Goal: Information Seeking & Learning: Learn about a topic

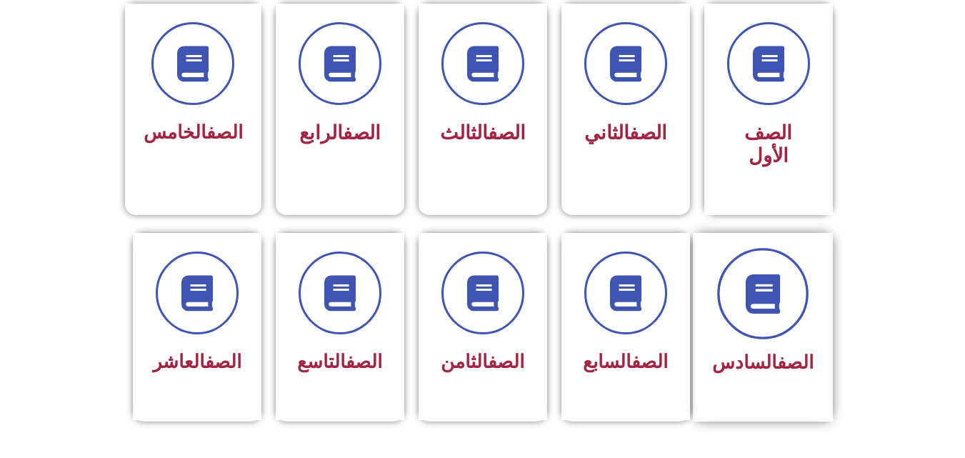
scroll to position [400, 0]
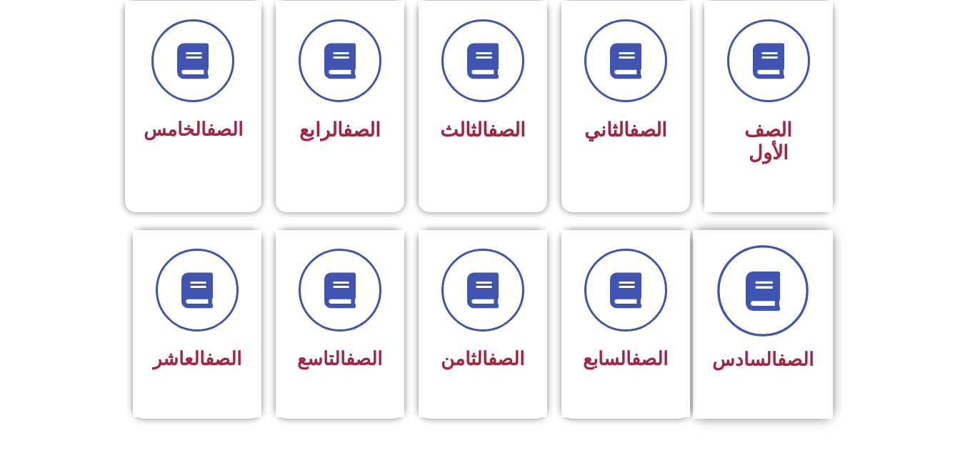
click at [747, 289] on span at bounding box center [762, 290] width 91 height 91
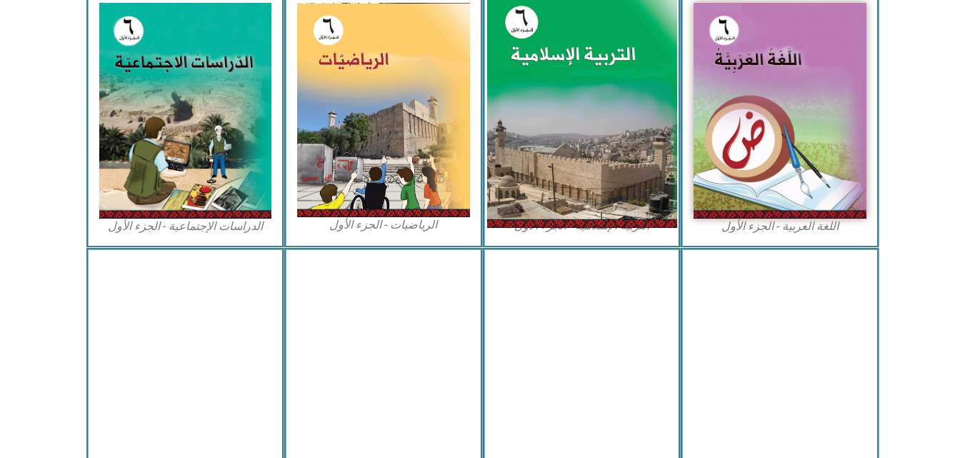
scroll to position [486, 0]
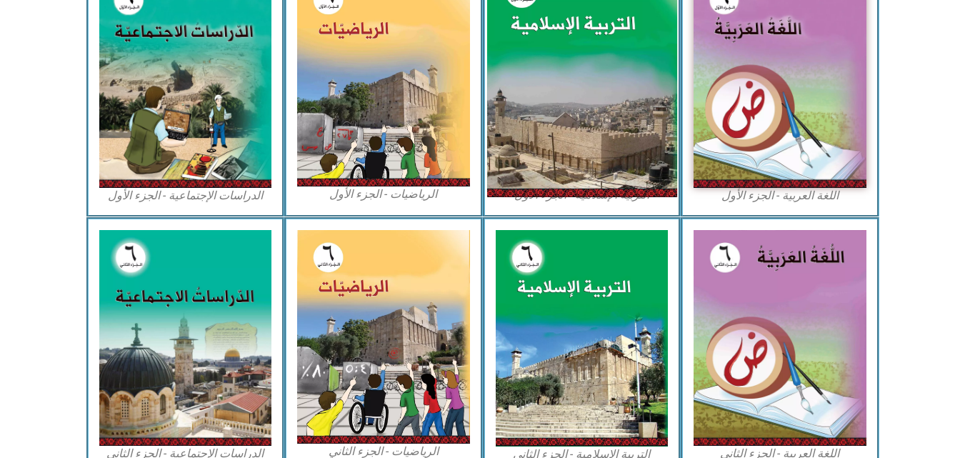
click at [615, 117] on img at bounding box center [581, 79] width 190 height 236
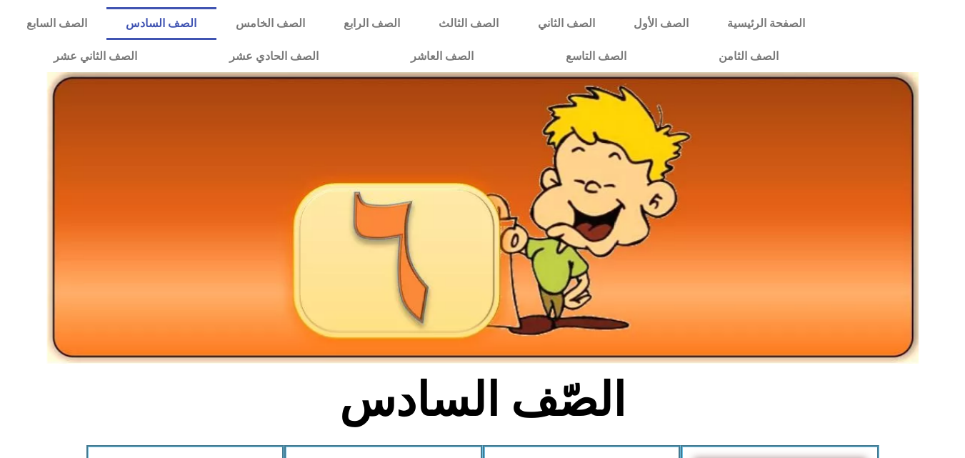
drag, startPoint x: 962, startPoint y: 117, endPoint x: 974, endPoint y: 115, distance: 12.3
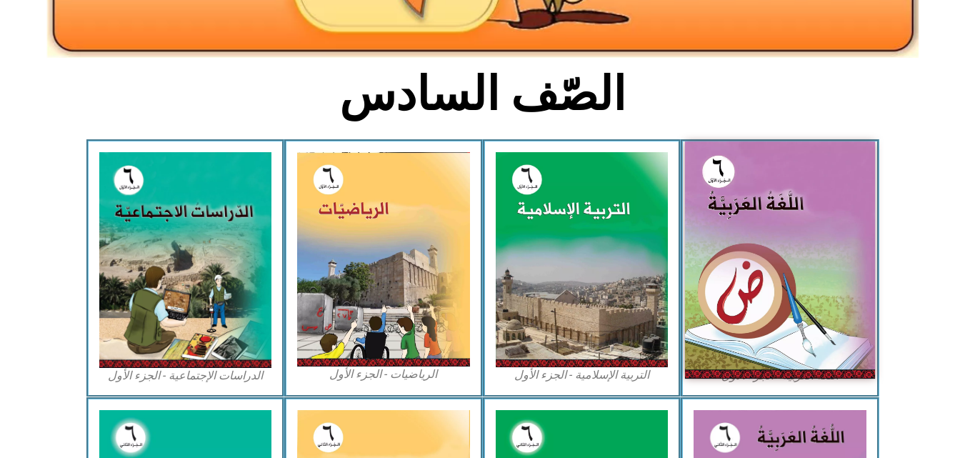
scroll to position [301, 0]
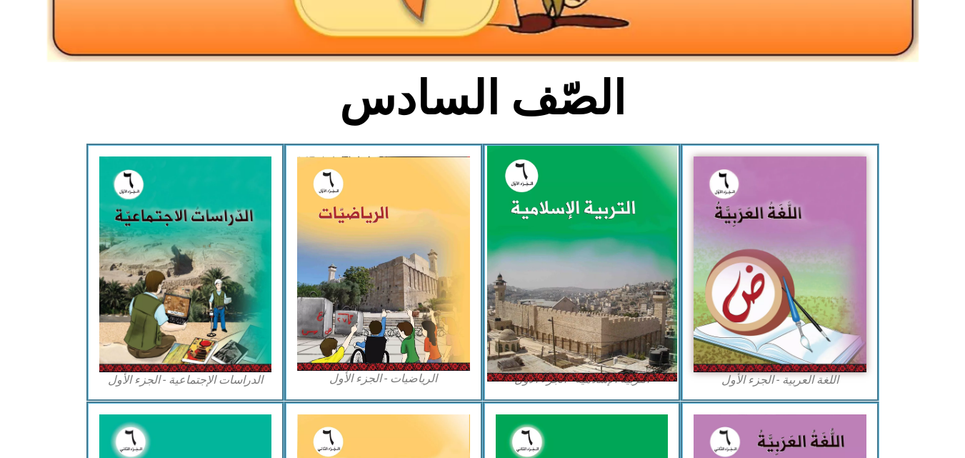
click at [631, 189] on img at bounding box center [581, 264] width 190 height 236
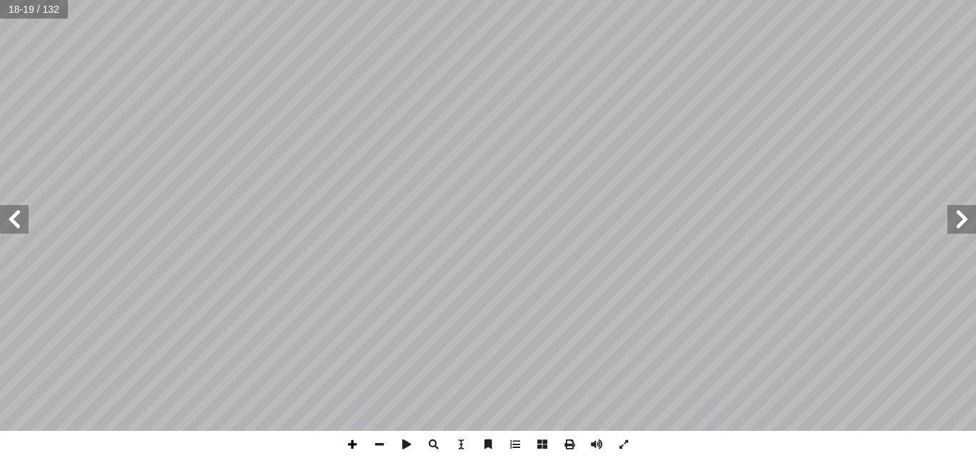
click at [351, 449] on span at bounding box center [352, 444] width 27 height 27
click at [26, 222] on span at bounding box center [14, 219] width 29 height 29
click at [353, 446] on span at bounding box center [352, 444] width 27 height 27
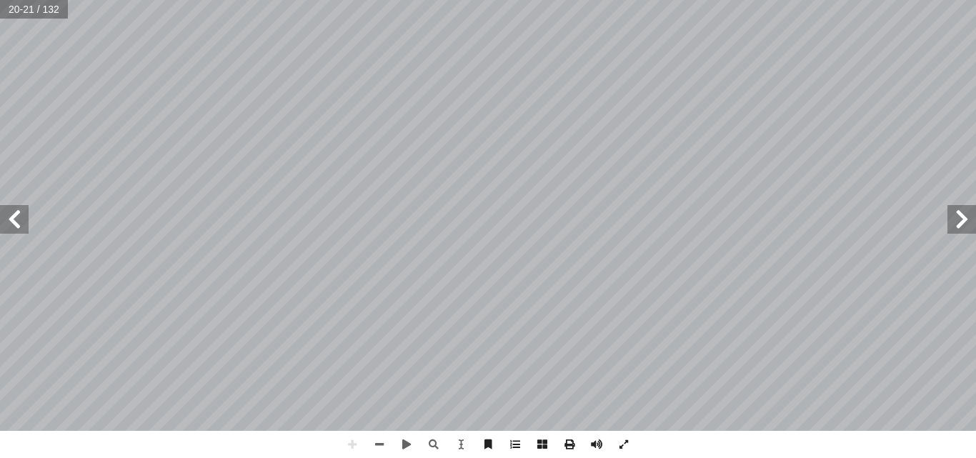
click at [445, 130] on html "الصفحة الرئيسية الصف الأول الصف الثاني الصف الثالث الصف الرابع الصف الخامس الصف…" at bounding box center [488, 65] width 976 height 130
